Goal: Task Accomplishment & Management: Manage account settings

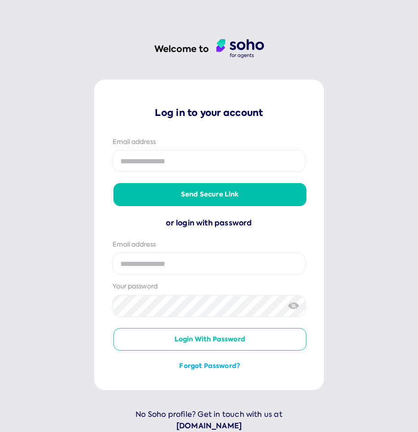
click at [198, 158] on input "email" at bounding box center [209, 161] width 193 height 22
type input "**********"
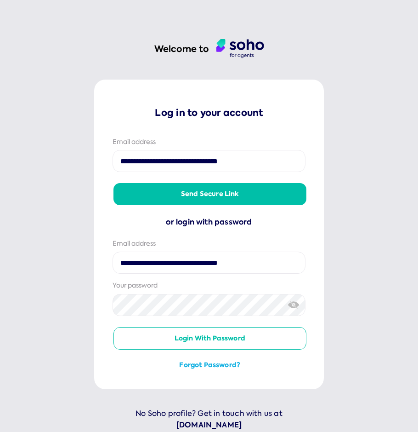
click at [224, 194] on button "Send secure link" at bounding box center [210, 194] width 193 height 22
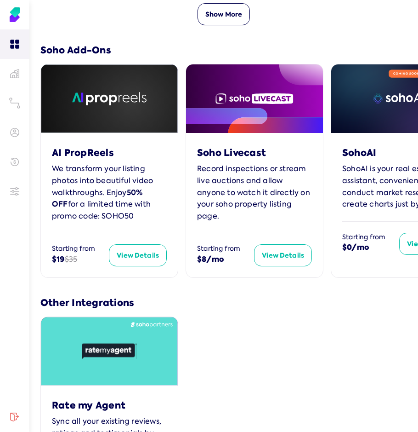
scroll to position [694, 0]
